Goal: Information Seeking & Learning: Learn about a topic

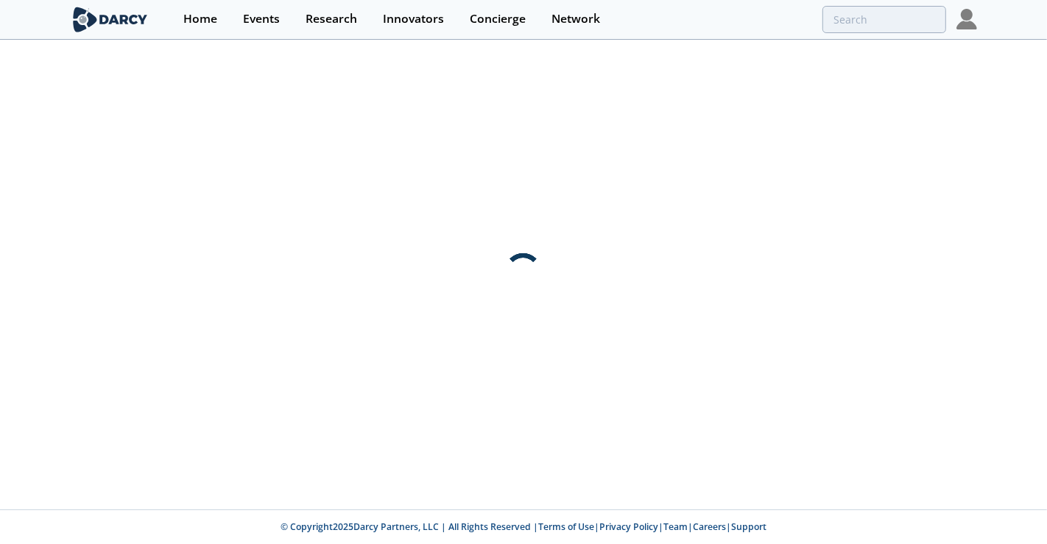
type input "molten salt"
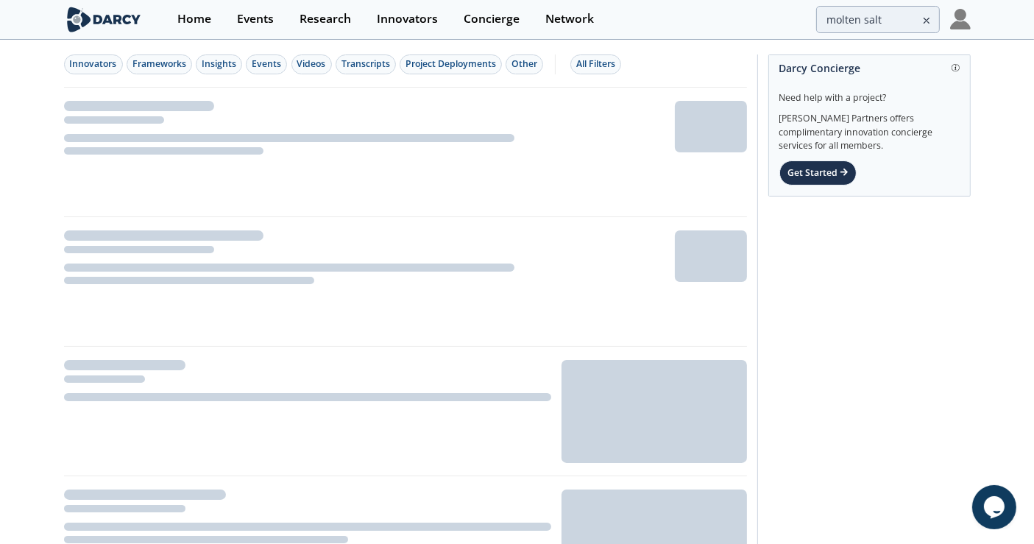
click at [932, 22] on span at bounding box center [931, 18] width 18 height 24
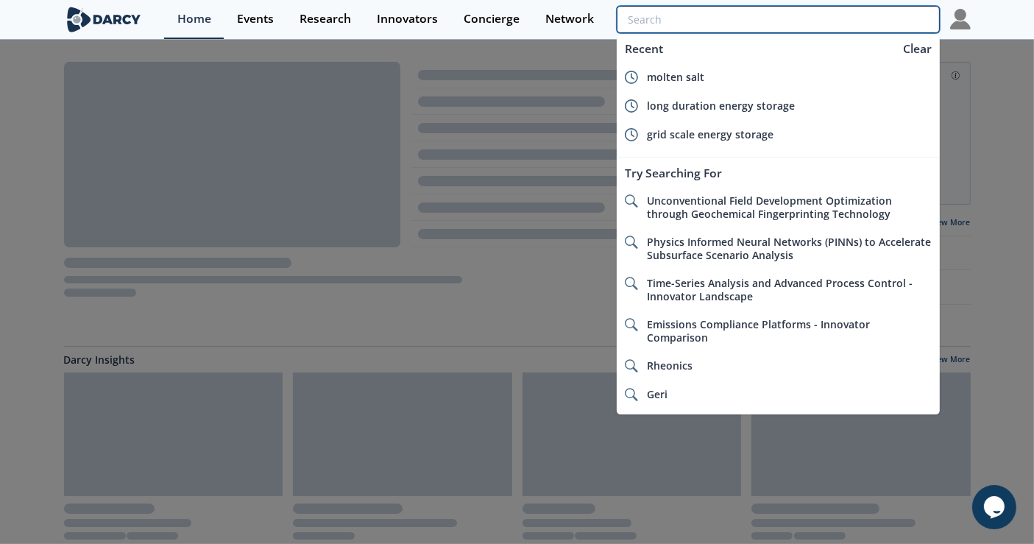
click at [913, 18] on input "search" at bounding box center [778, 19] width 322 height 27
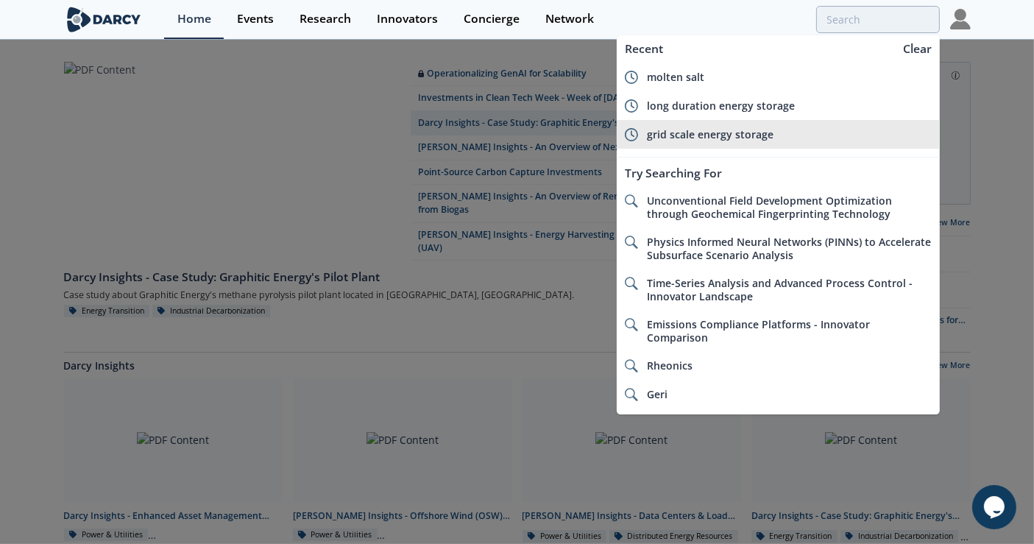
click at [734, 135] on span "grid scale energy storage" at bounding box center [710, 134] width 127 height 14
type input "grid scale energy storage"
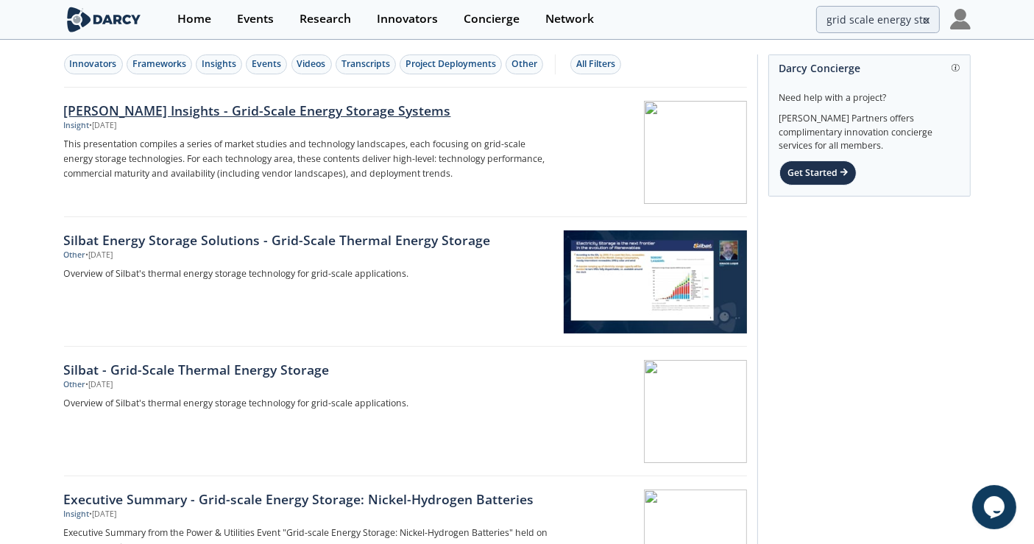
click at [340, 113] on div "[PERSON_NAME] Insights - Grid-Scale Energy Storage Systems" at bounding box center [307, 110] width 487 height 19
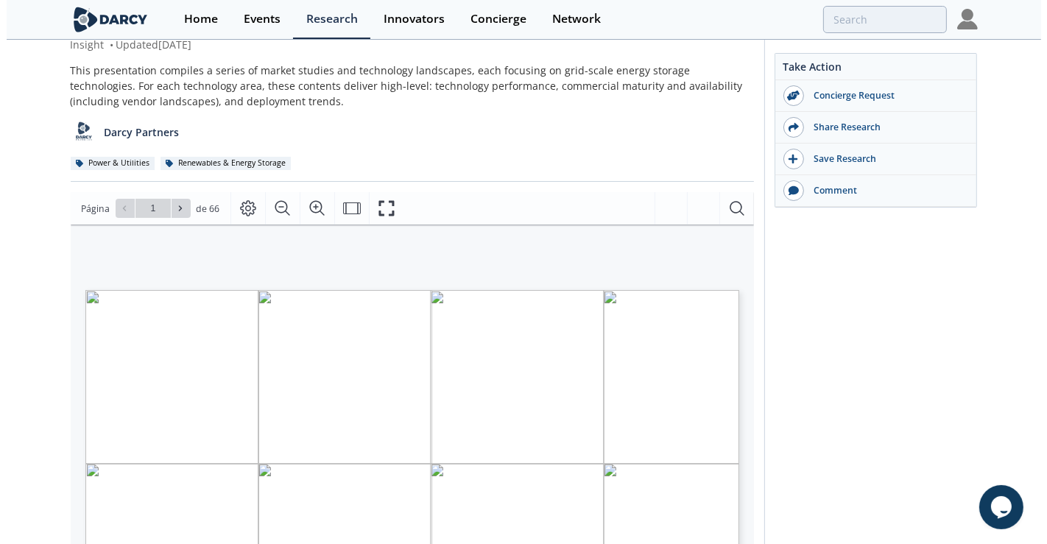
scroll to position [82, 0]
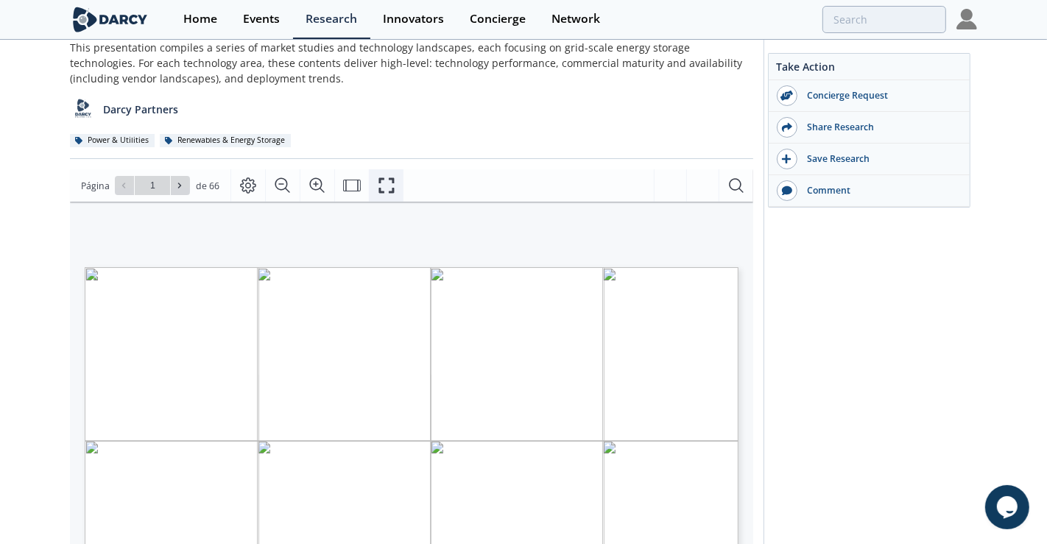
click at [387, 173] on button "Fullscreen" at bounding box center [386, 185] width 35 height 32
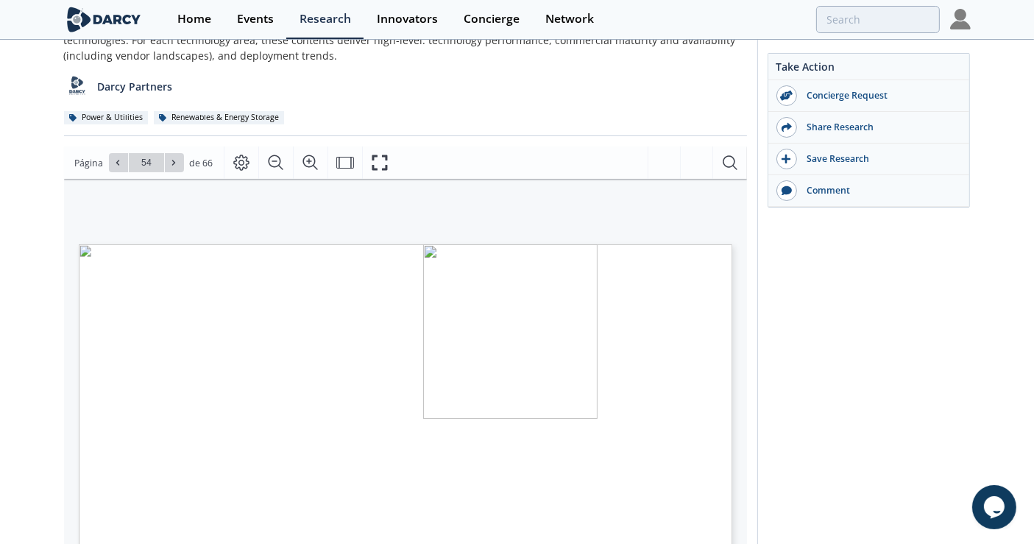
scroll to position [163, 0]
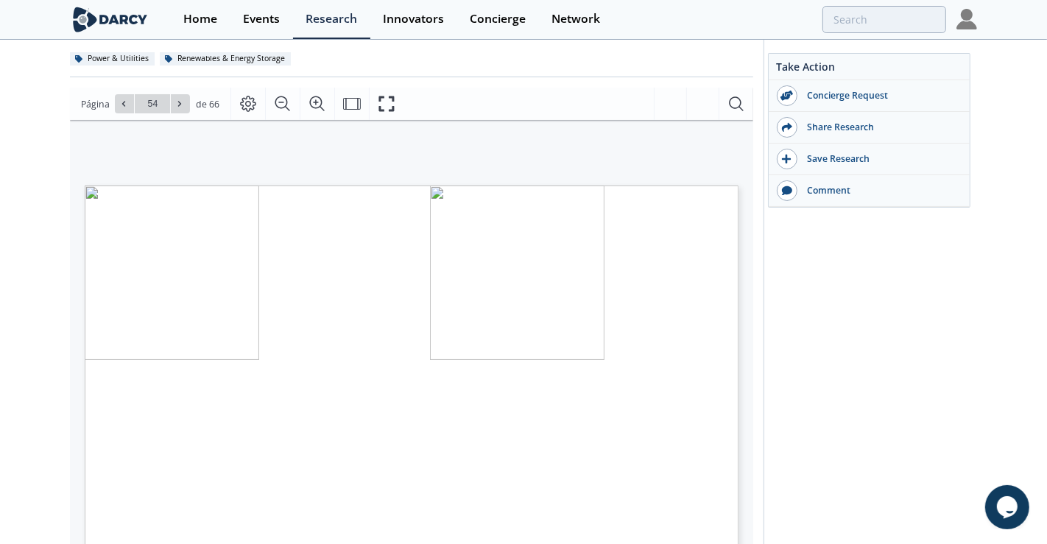
type input "55"
type input "56"
type input "57"
type input "59"
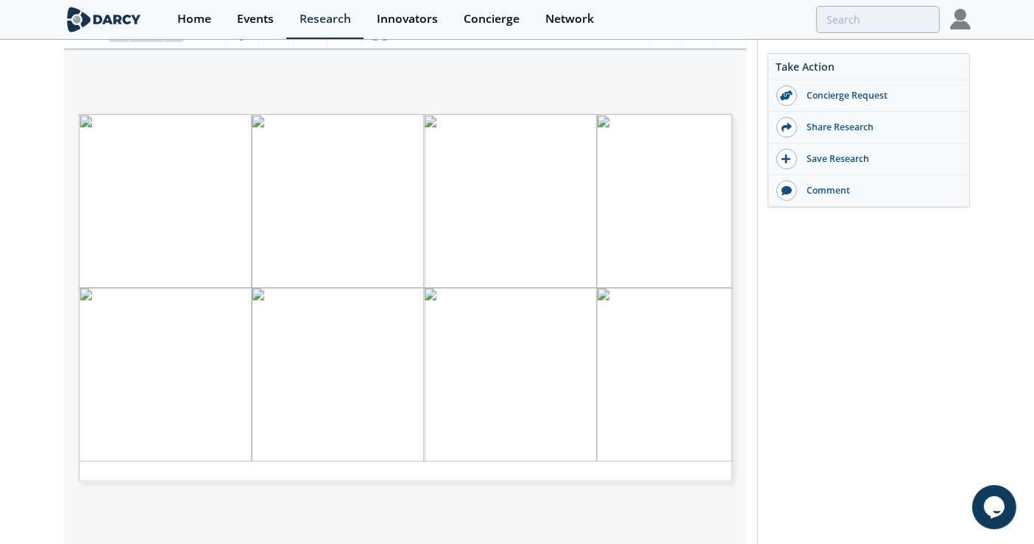
scroll to position [245, 0]
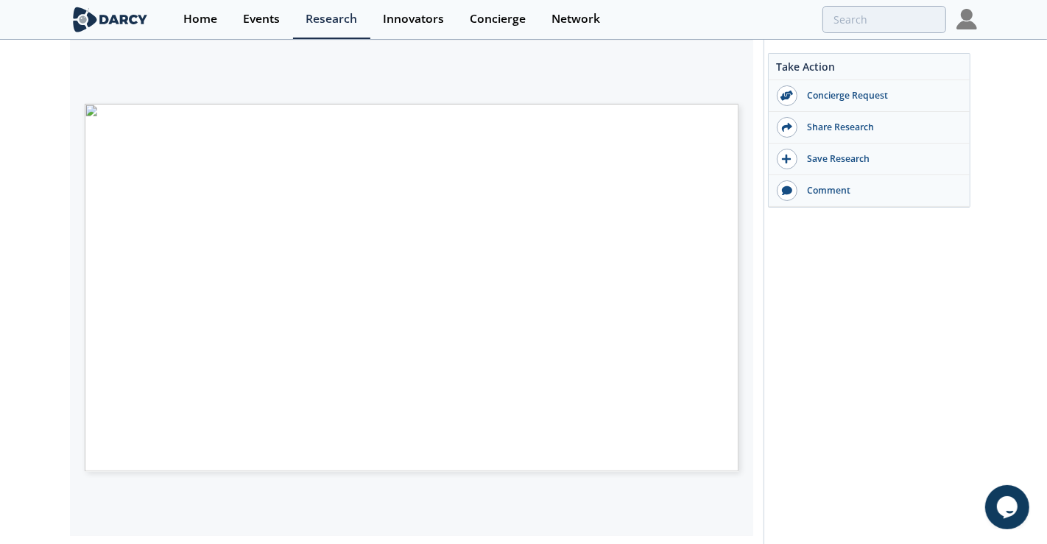
type input "63"
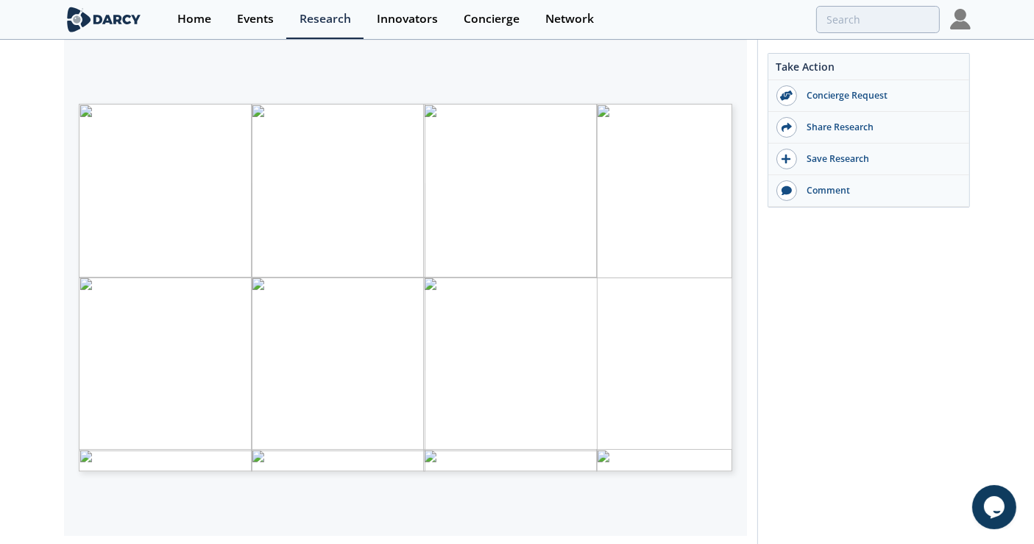
scroll to position [163, 0]
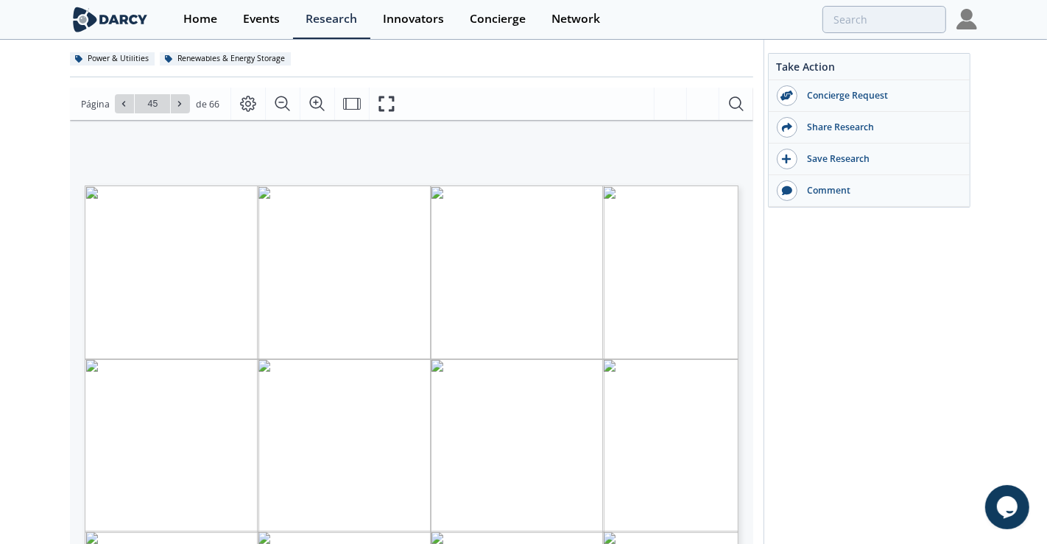
type input "46"
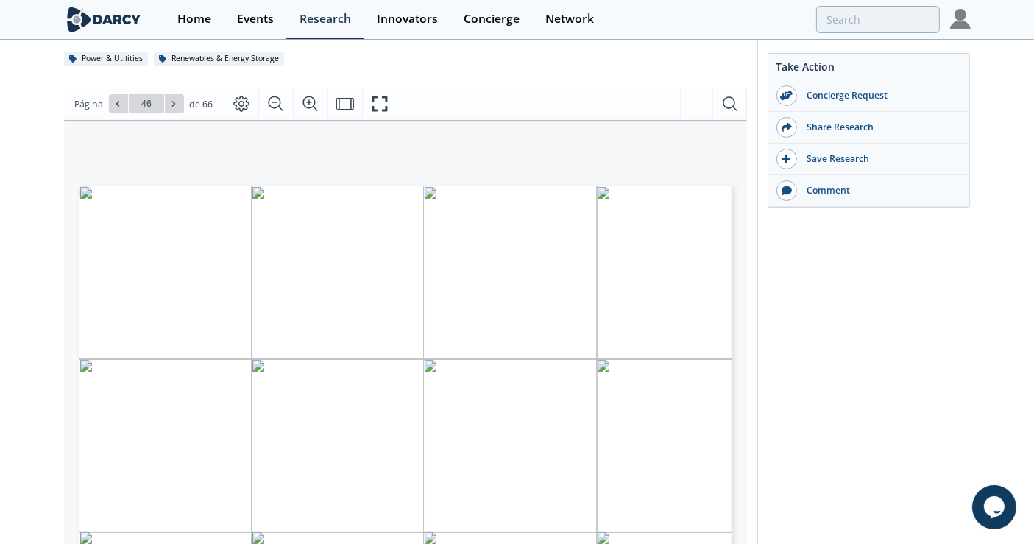
scroll to position [245, 0]
